Goal: Information Seeking & Learning: Check status

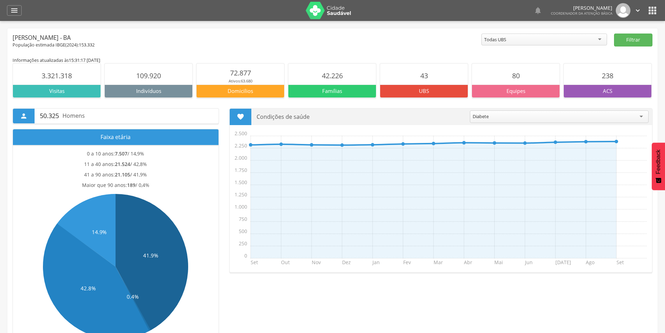
click at [648, 5] on div "  Lorem ipsum dolor sit amet, sed do eiusmod tempor incididunt ut labore et d…" at bounding box center [343, 10] width 629 height 21
click at [651, 7] on icon "" at bounding box center [652, 10] width 11 height 11
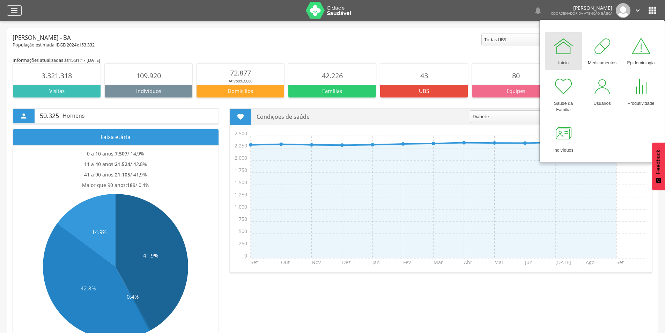
click at [18, 10] on icon "" at bounding box center [14, 10] width 8 height 8
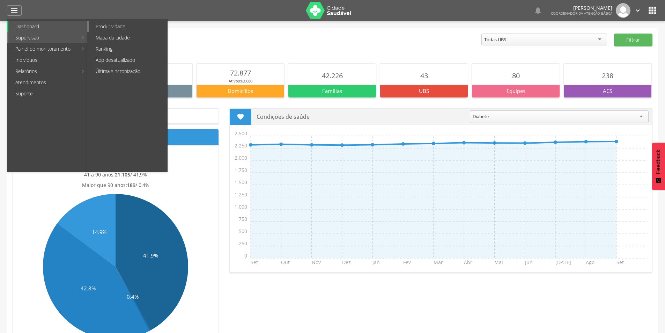
click at [121, 26] on link "Produtividade" at bounding box center [128, 26] width 79 height 11
type input "**********"
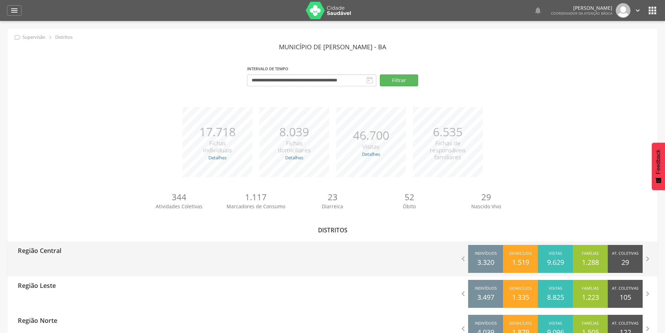
click at [61, 255] on div "Região Central" at bounding box center [37, 249] width 49 height 17
type input "**********"
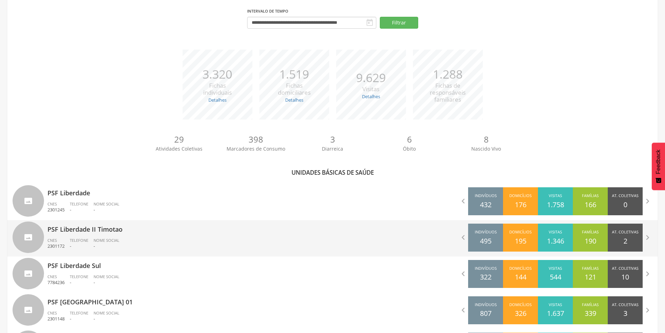
scroll to position [70, 0]
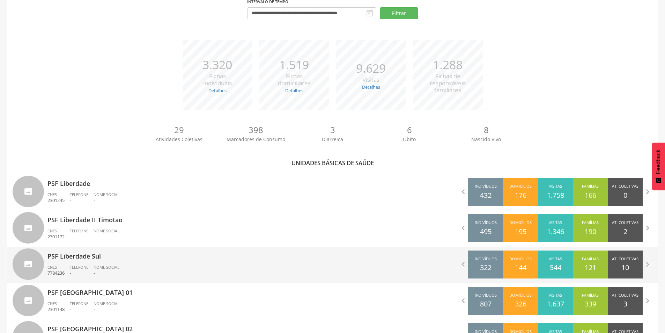
click at [74, 262] on div "PSF Liberdade Sul CNES 7784236 Telefone - Nome Social -" at bounding box center [187, 265] width 280 height 36
type input "**********"
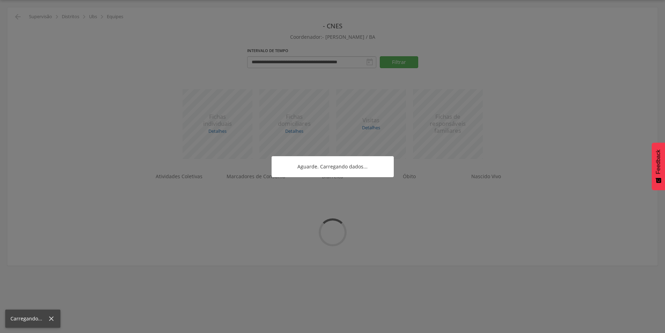
scroll to position [21, 0]
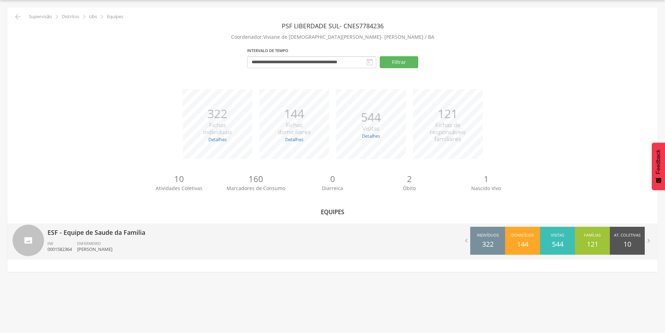
click at [61, 243] on div "INE 0001582364" at bounding box center [62, 246] width 30 height 12
type input "**********"
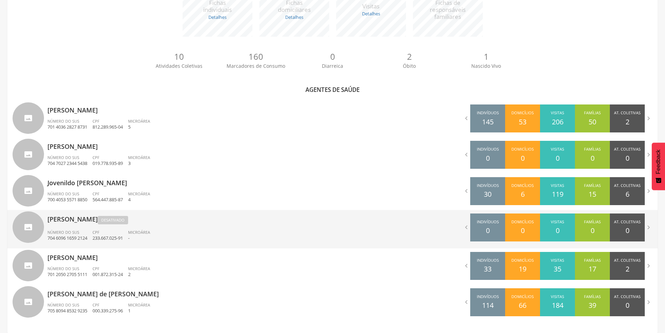
scroll to position [154, 0]
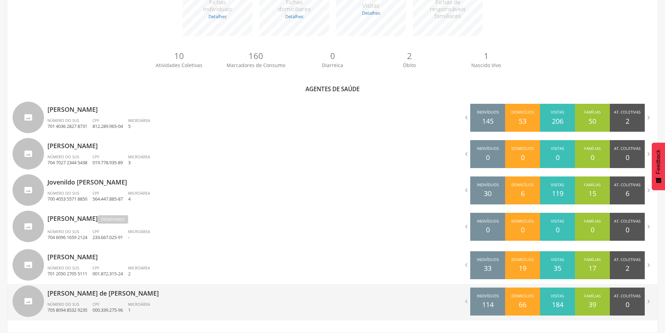
click at [91, 295] on p "[PERSON_NAME] de [PERSON_NAME]" at bounding box center [187, 291] width 280 height 14
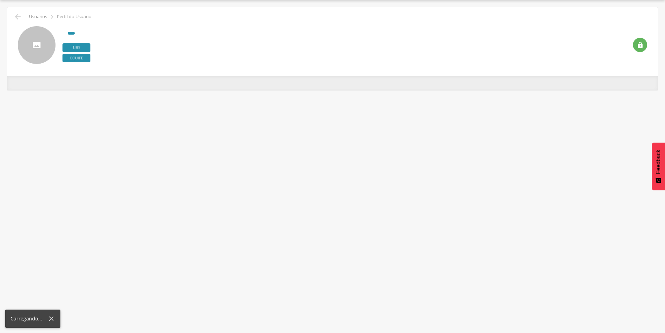
scroll to position [21, 0]
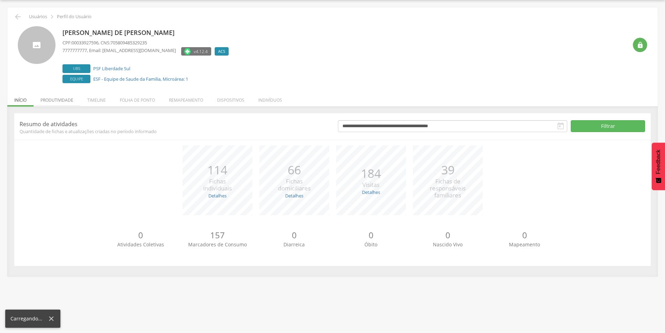
click at [53, 97] on li "Produtividade" at bounding box center [56, 98] width 47 height 16
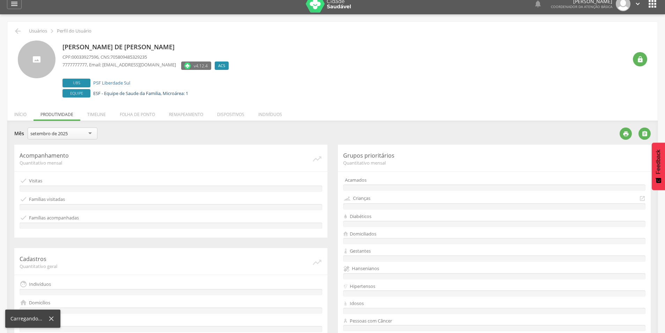
scroll to position [6, 0]
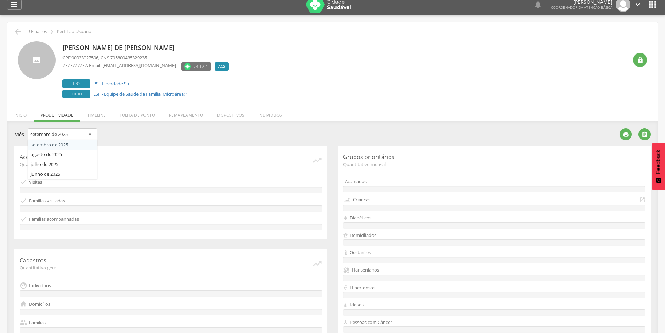
click at [82, 133] on div "setembro de 2025" at bounding box center [63, 134] width 70 height 13
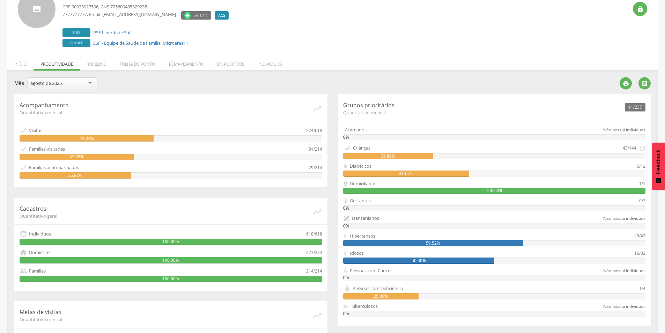
scroll to position [123, 0]
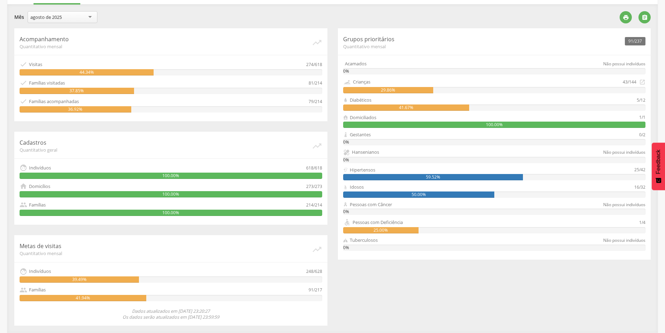
click at [411, 175] on div "59.52%" at bounding box center [433, 177] width 180 height 6
drag, startPoint x: 24, startPoint y: 72, endPoint x: 114, endPoint y: 74, distance: 90.4
click at [114, 74] on div "44.34%" at bounding box center [87, 72] width 134 height 6
click at [132, 78] on div "Acompanhamento Quantitativo mensal   Visitas 274/618 44.34%  Famílias visita…" at bounding box center [170, 74] width 313 height 93
click at [91, 83] on div " Famílias visitadas" at bounding box center [164, 83] width 289 height 8
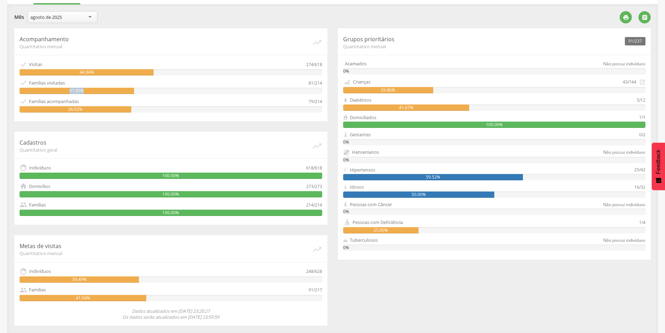
drag, startPoint x: 91, startPoint y: 91, endPoint x: 37, endPoint y: 94, distance: 53.5
click at [37, 94] on div "37.85%" at bounding box center [77, 91] width 114 height 6
